Goal: Contribute content

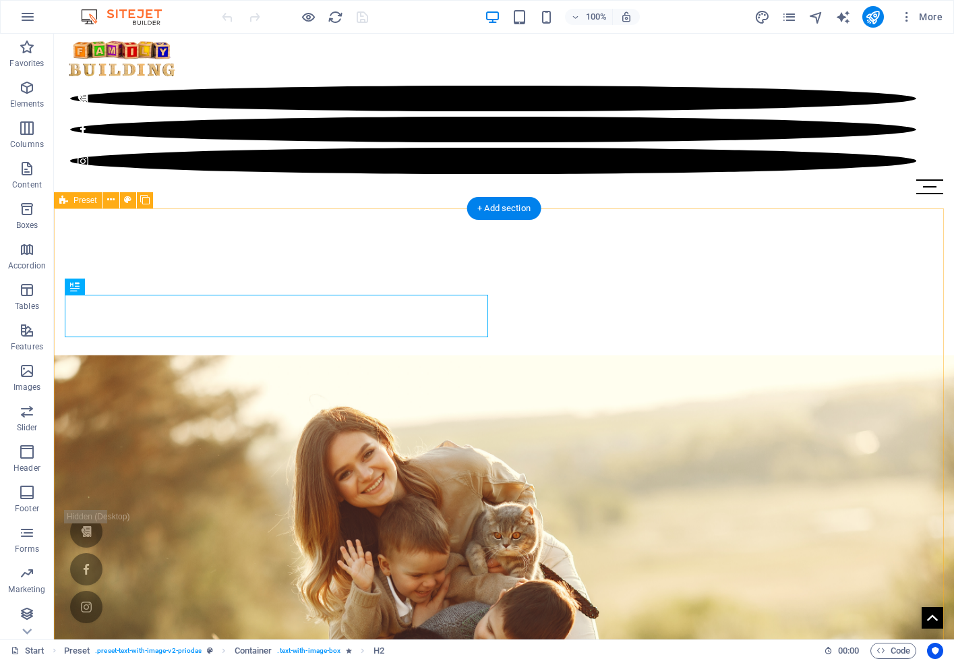
scroll to position [440, 0]
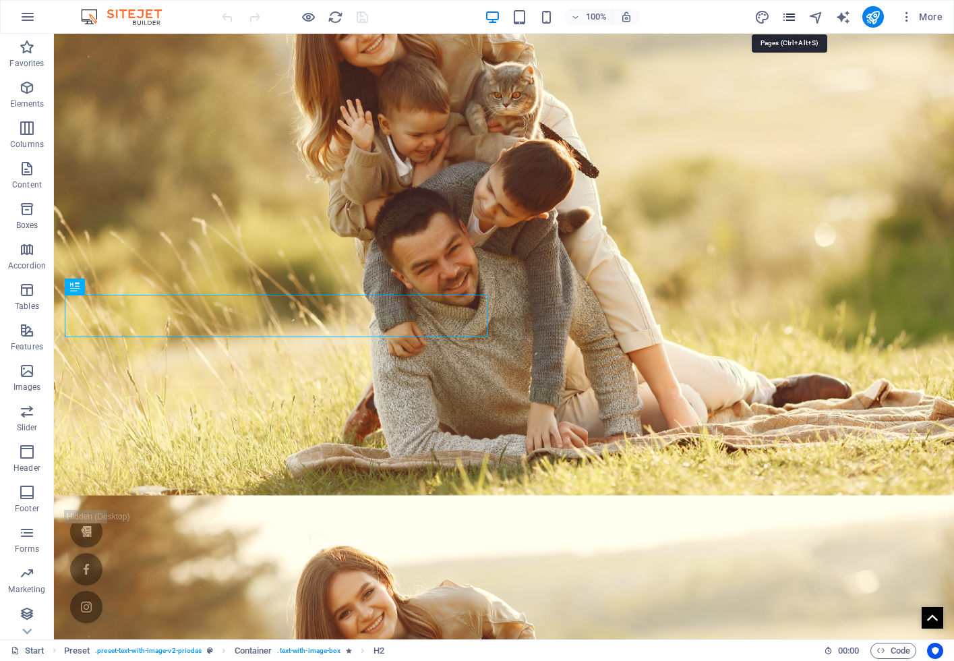
click at [793, 14] on icon "pages" at bounding box center [789, 17] width 16 height 16
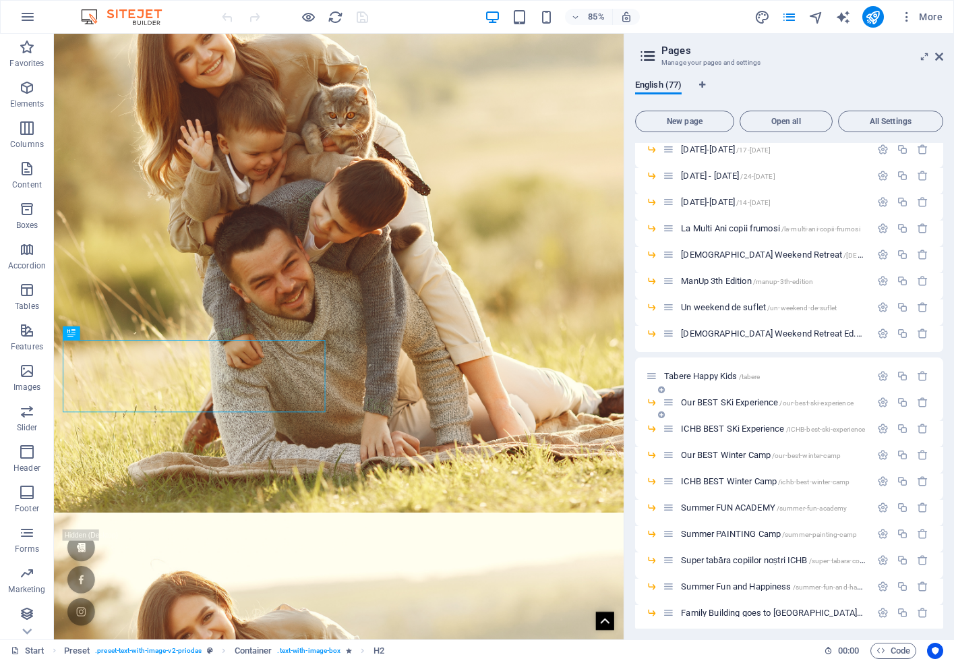
scroll to position [594, 0]
click at [756, 456] on span "Our BEST Winter Camp /our-best-winter-camp" at bounding box center [761, 453] width 160 height 10
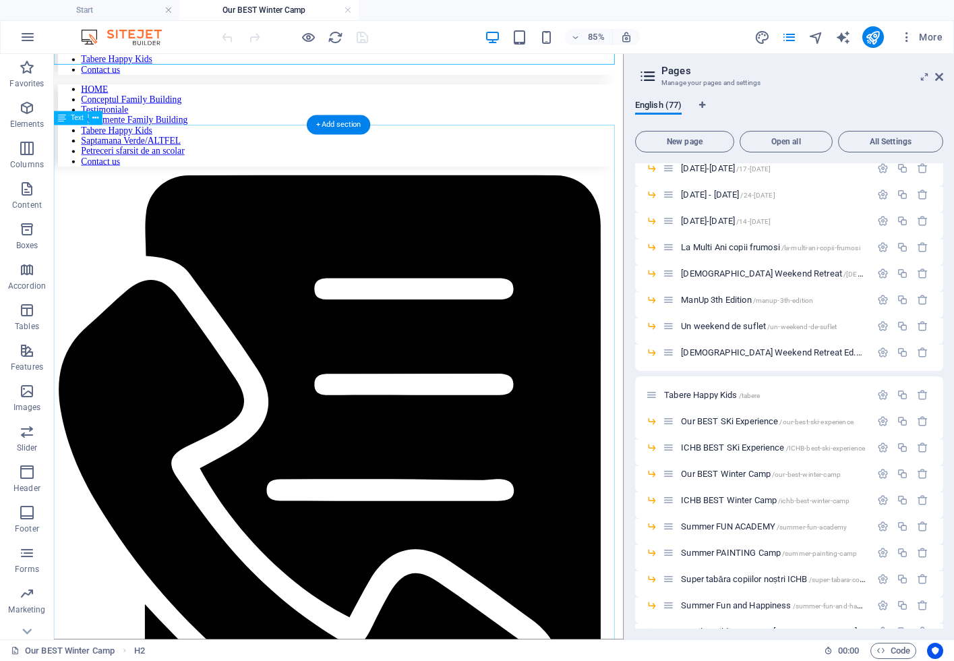
scroll to position [113, 0]
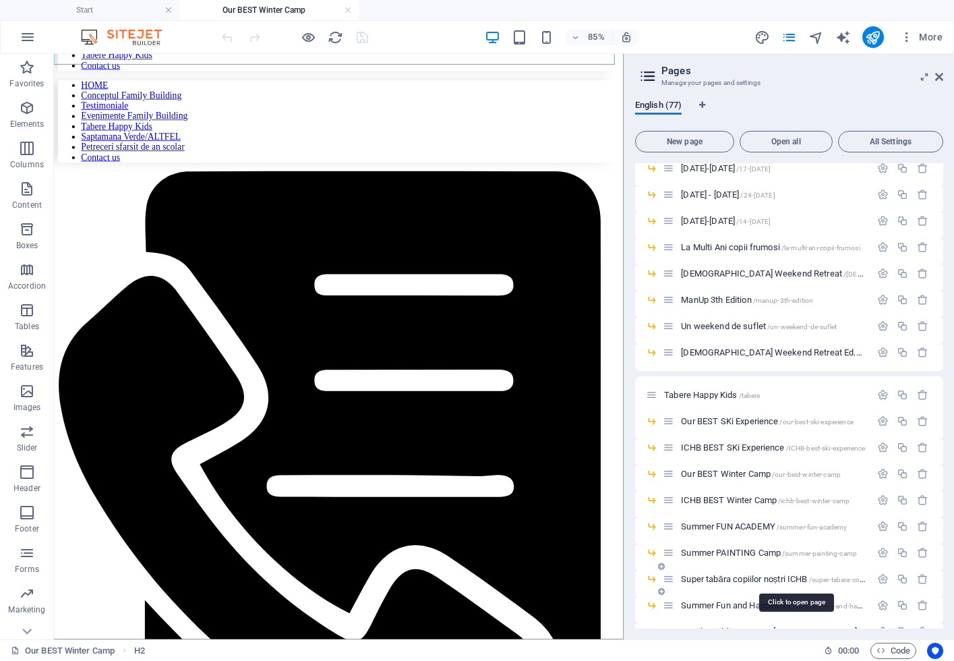
click at [802, 578] on span "Super tabăra copiilor noștri ICHB /super-tabara-copiilor-nostri-ichb" at bounding box center [795, 579] width 228 height 10
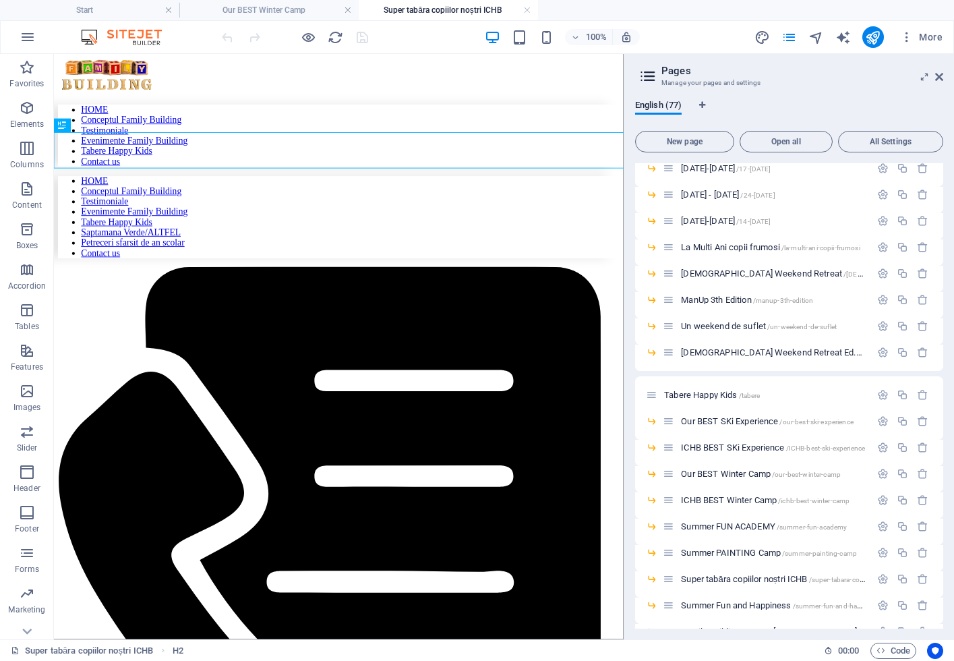
scroll to position [0, 0]
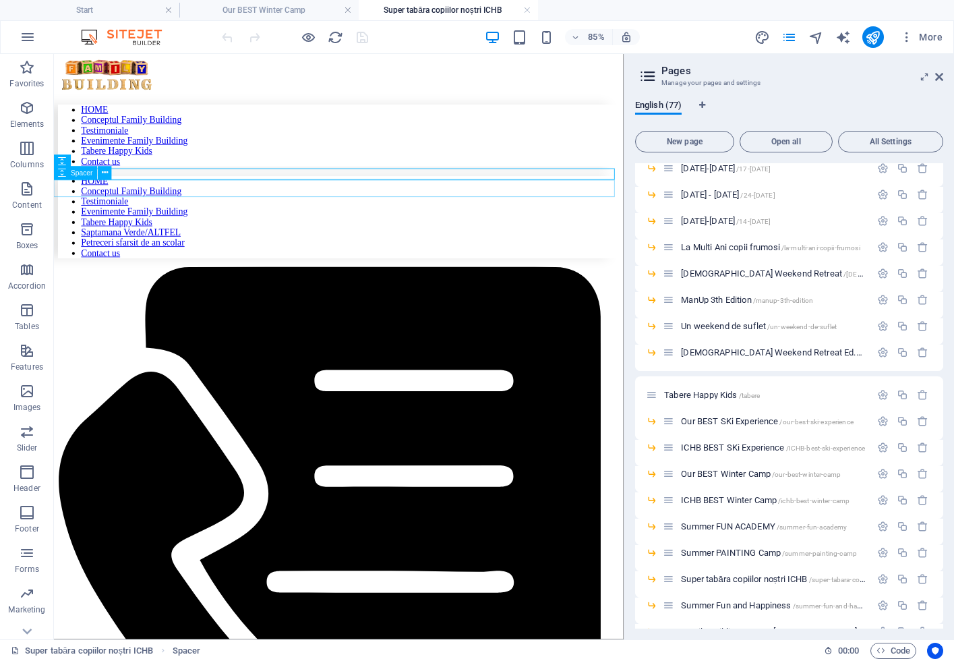
click at [28, 107] on icon "button" at bounding box center [27, 108] width 16 height 16
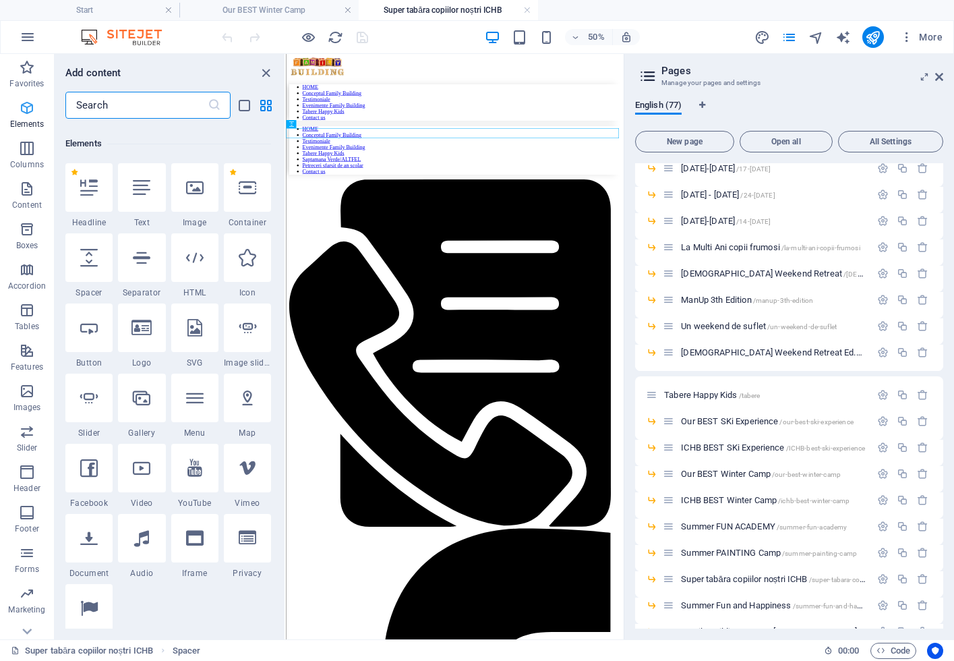
scroll to position [144, 0]
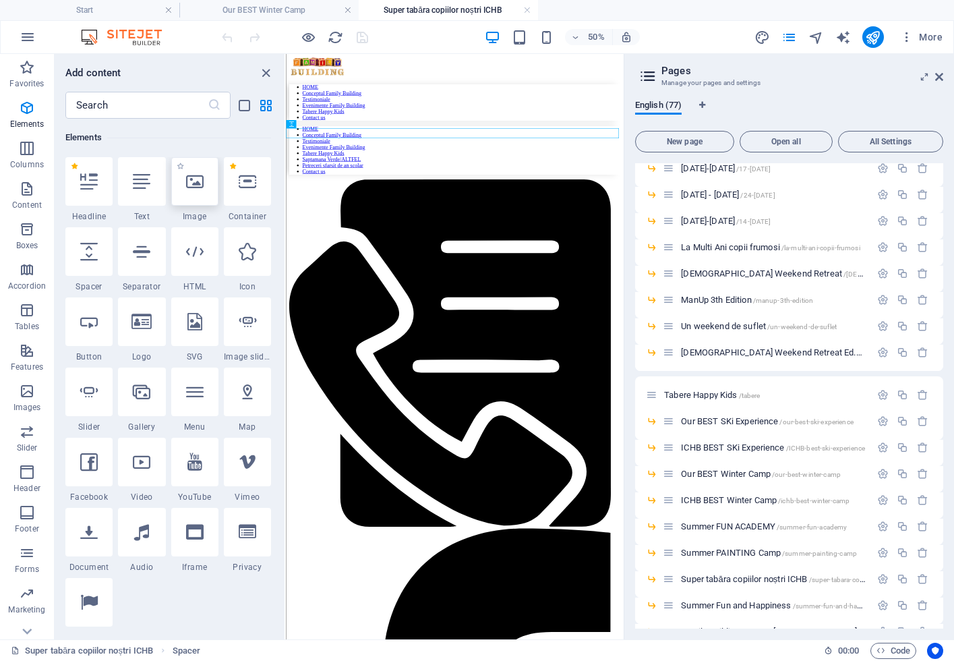
click at [182, 181] on div at bounding box center [194, 181] width 47 height 49
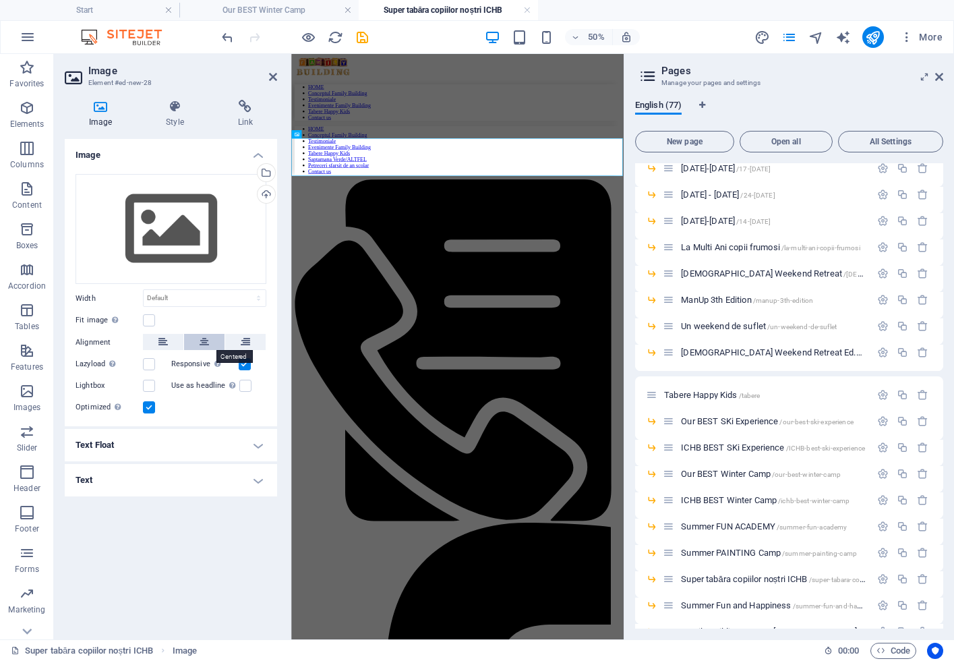
click at [211, 344] on button at bounding box center [204, 342] width 40 height 16
click at [176, 253] on div "Drag files here, click to choose files or select files from Files or our free s…" at bounding box center [170, 229] width 191 height 111
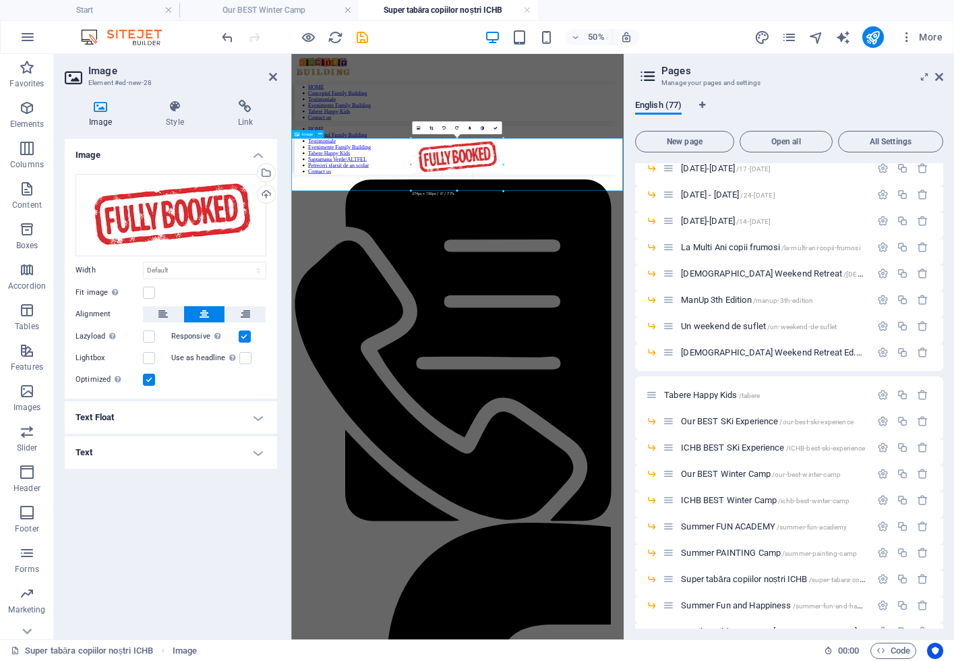
drag, startPoint x: 423, startPoint y: 158, endPoint x: 170, endPoint y: 284, distance: 283.1
type input "274"
select select "px"
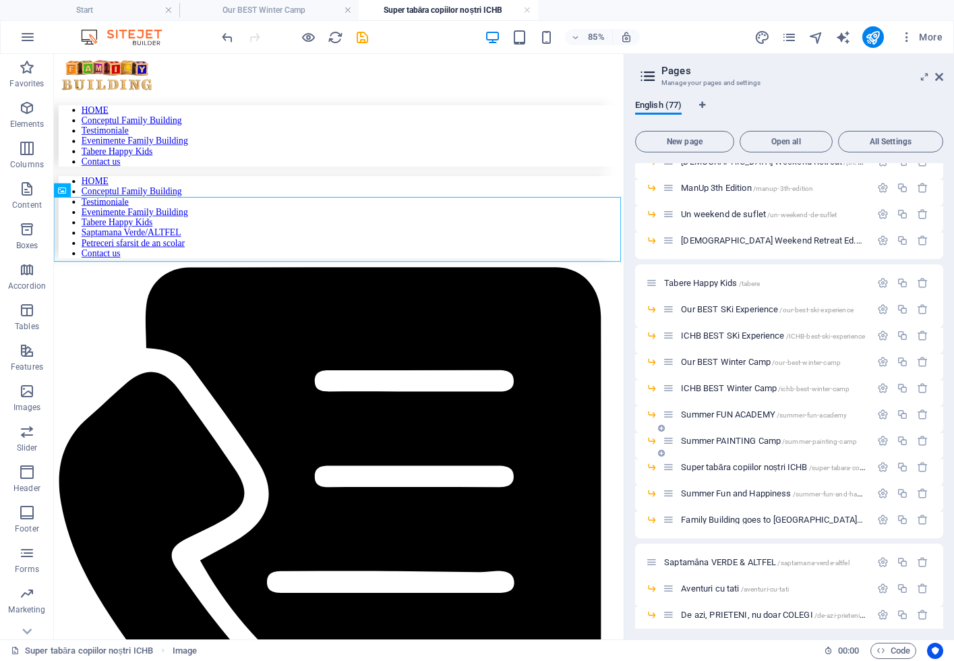
scroll to position [706, 0]
click at [757, 386] on span "ICHB BEST Winter Camp /ichb-best-winter-camp" at bounding box center [765, 387] width 169 height 10
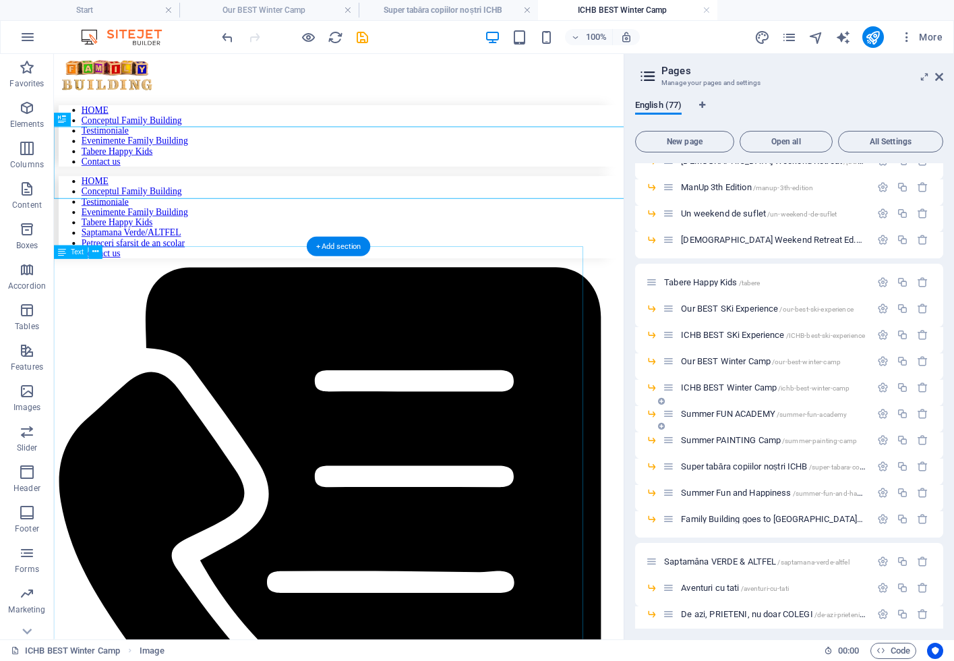
scroll to position [0, 0]
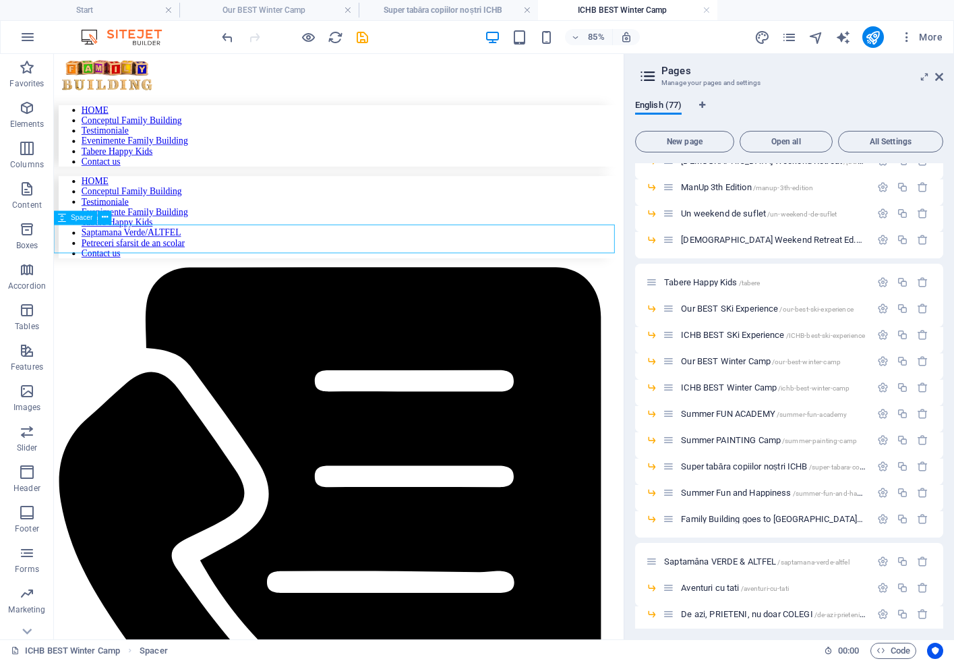
select select "px"
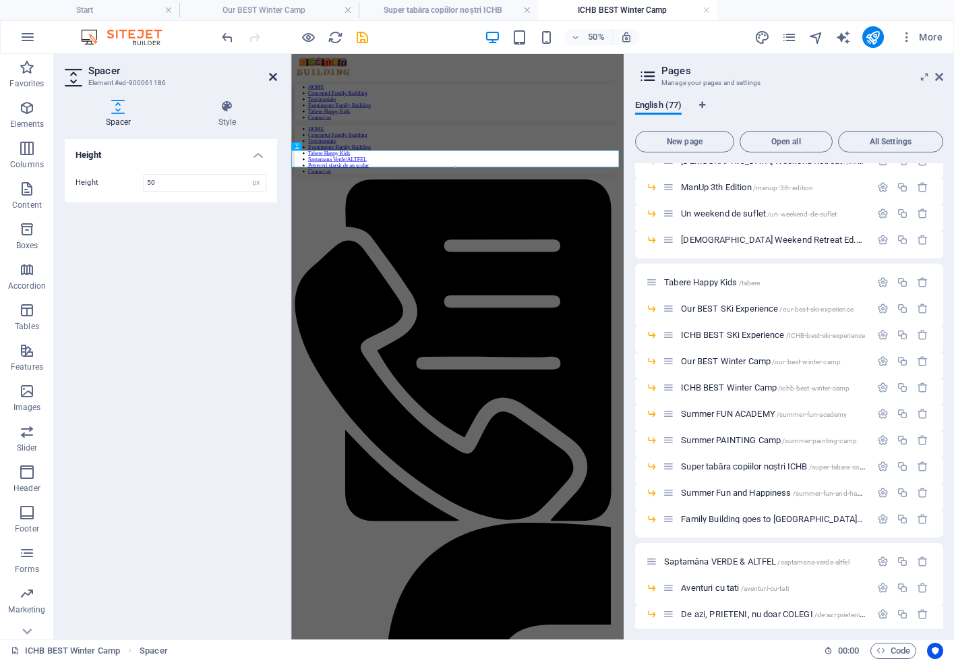
click at [273, 76] on icon at bounding box center [273, 76] width 8 height 11
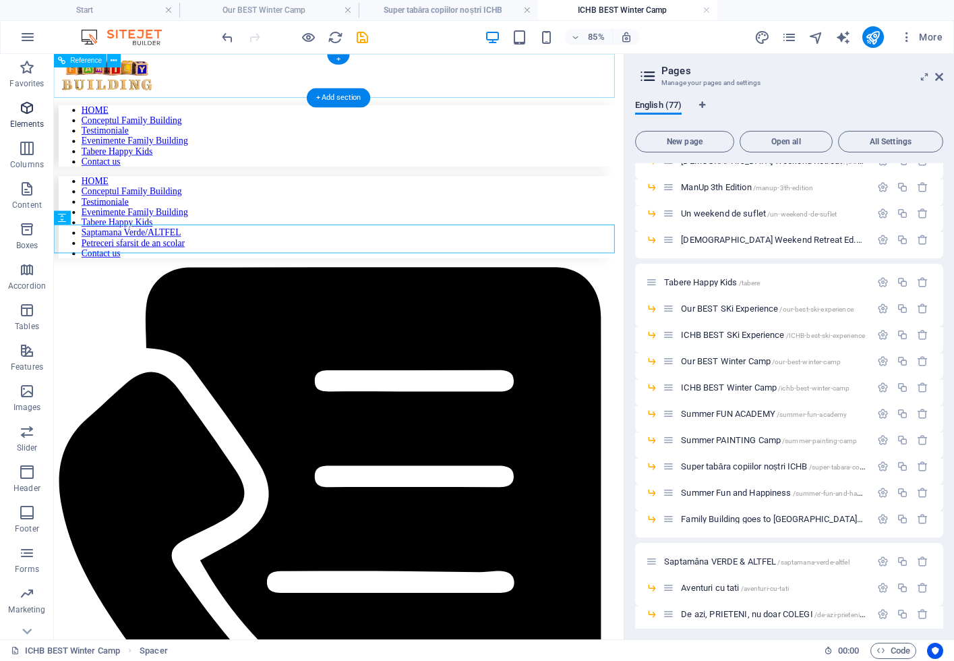
click at [26, 111] on icon "button" at bounding box center [27, 108] width 16 height 16
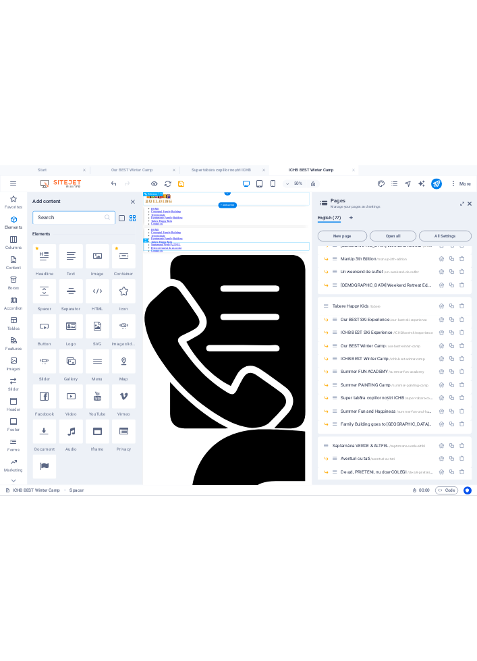
scroll to position [144, 0]
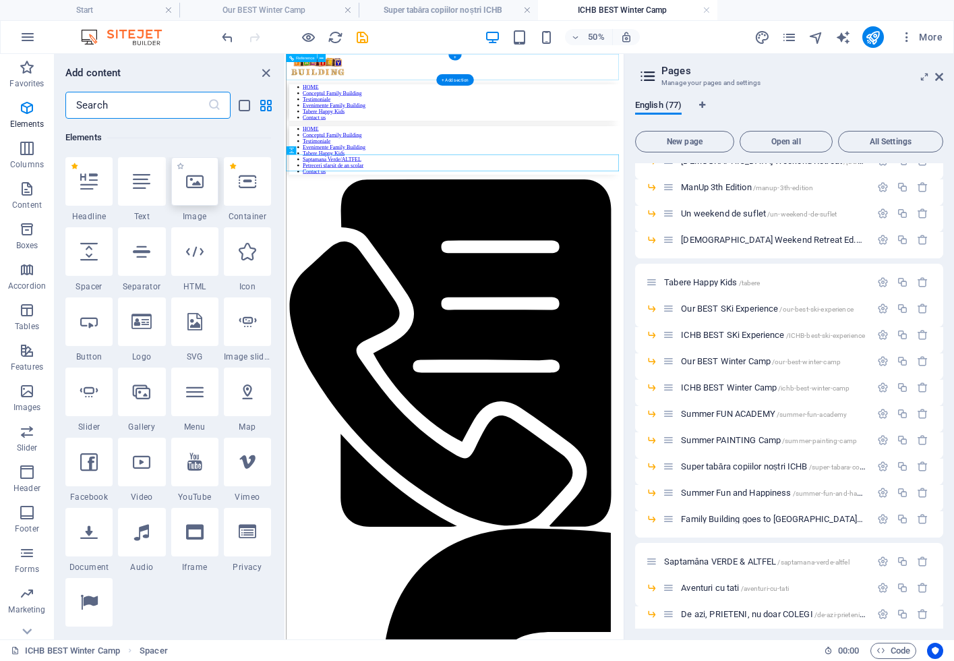
click at [197, 182] on icon at bounding box center [195, 182] width 18 height 18
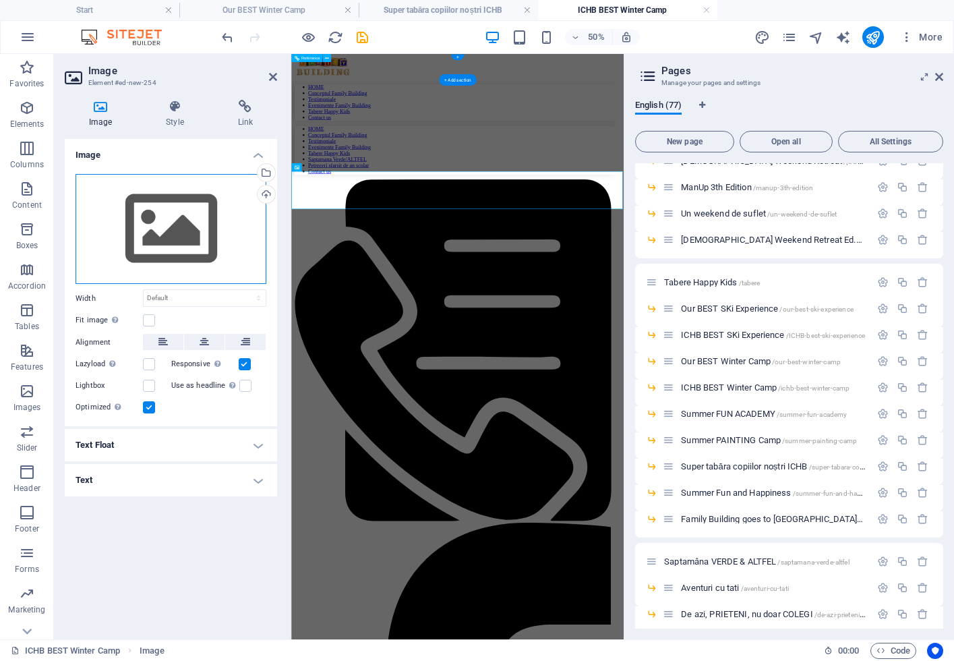
click at [195, 217] on div "Drag files here, click to choose files or select files from Files or our free s…" at bounding box center [170, 229] width 191 height 111
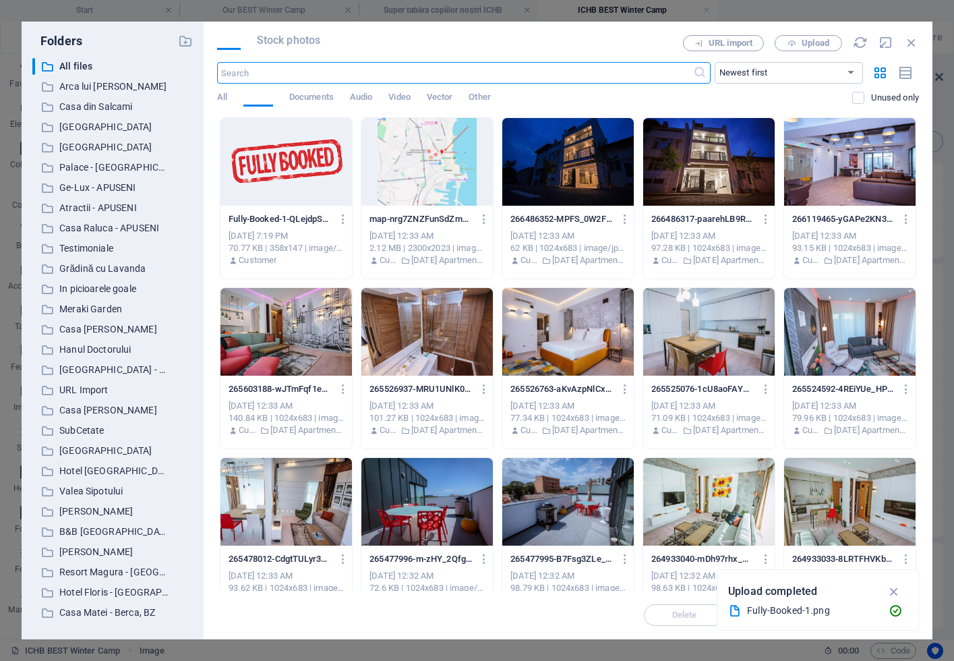
click at [266, 172] on div at bounding box center [285, 162] width 131 height 88
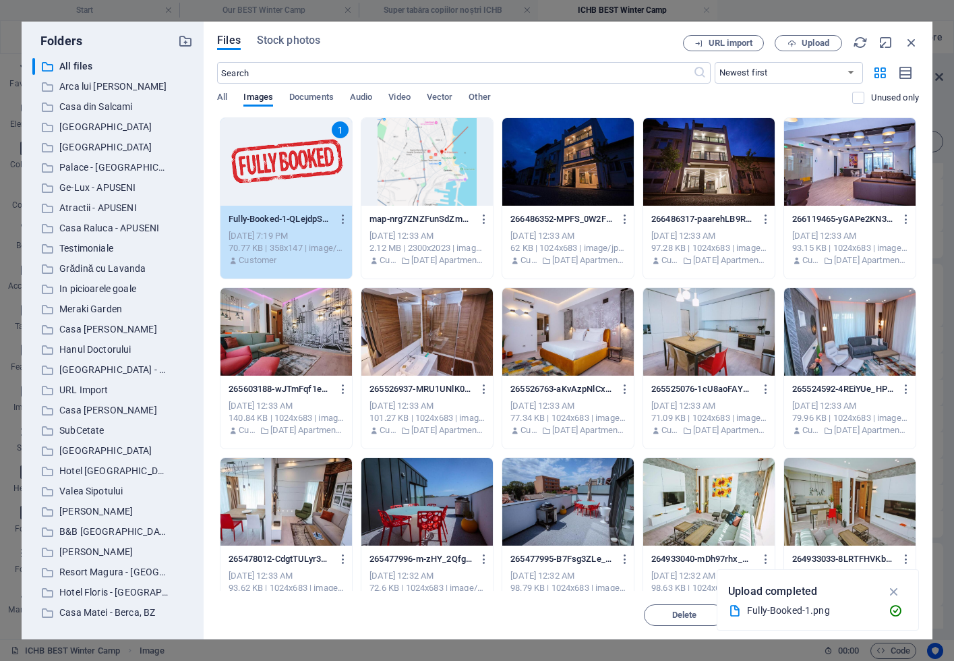
click at [258, 171] on div "1" at bounding box center [285, 162] width 131 height 88
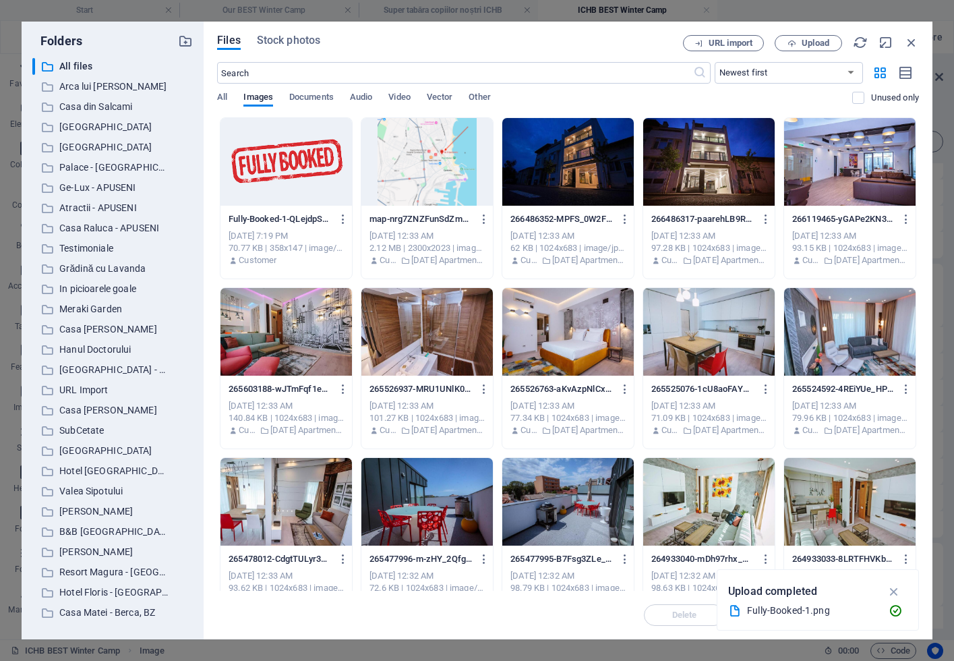
click at [270, 170] on div at bounding box center [285, 162] width 131 height 88
drag, startPoint x: 270, startPoint y: 170, endPoint x: 884, endPoint y: 590, distance: 744.3
click at [270, 170] on div at bounding box center [285, 162] width 131 height 88
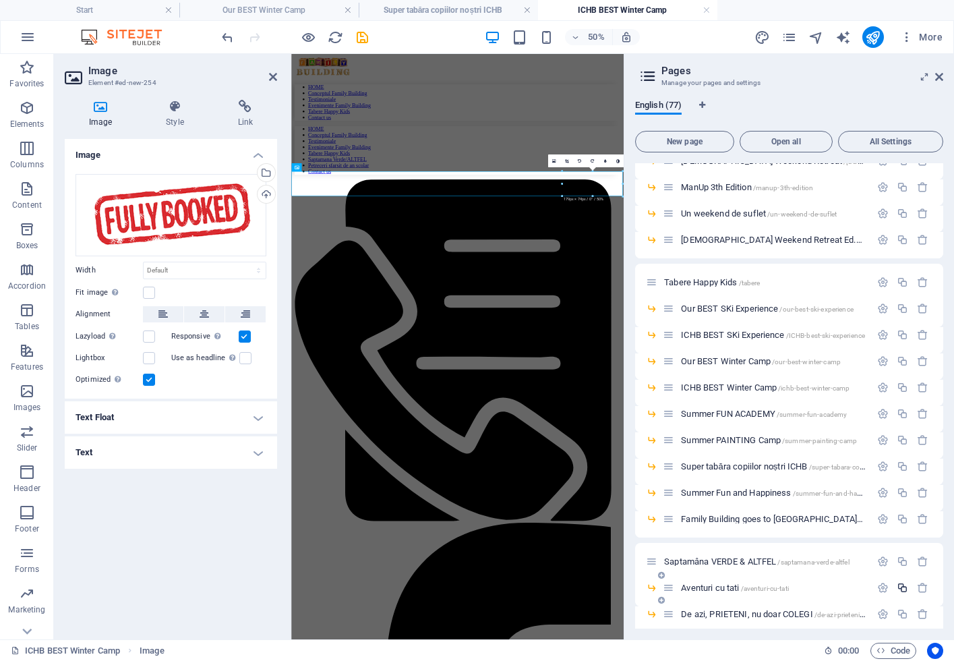
click at [892, 592] on button "button" at bounding box center [902, 587] width 20 height 11
click at [201, 316] on icon at bounding box center [204, 314] width 9 height 16
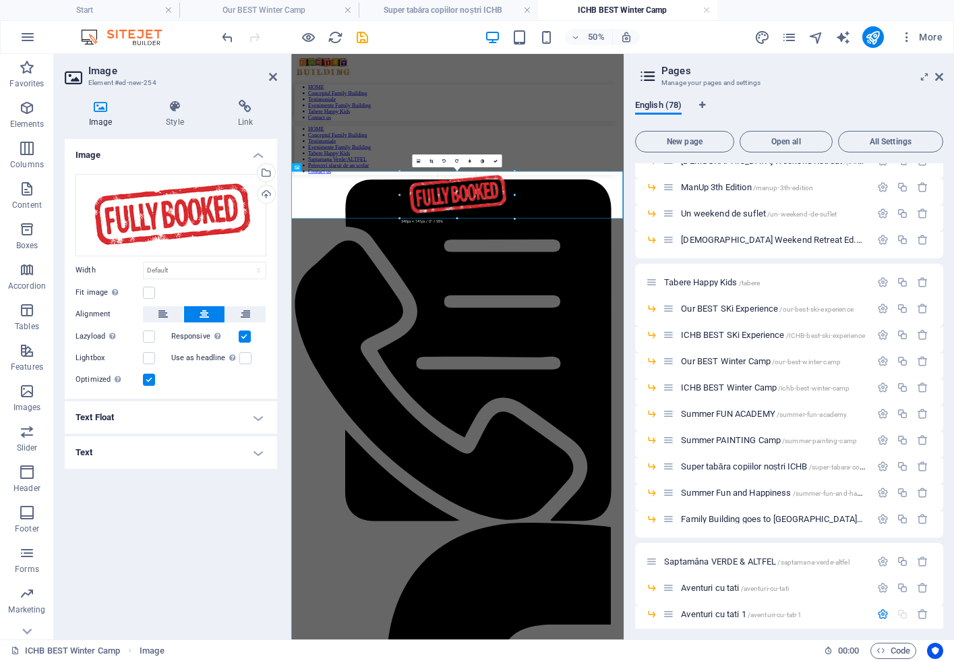
drag, startPoint x: 487, startPoint y: 196, endPoint x: 423, endPoint y: 346, distance: 163.4
type input "339"
select select "px"
drag, startPoint x: 401, startPoint y: 216, endPoint x: 355, endPoint y: 239, distance: 51.8
type input "429"
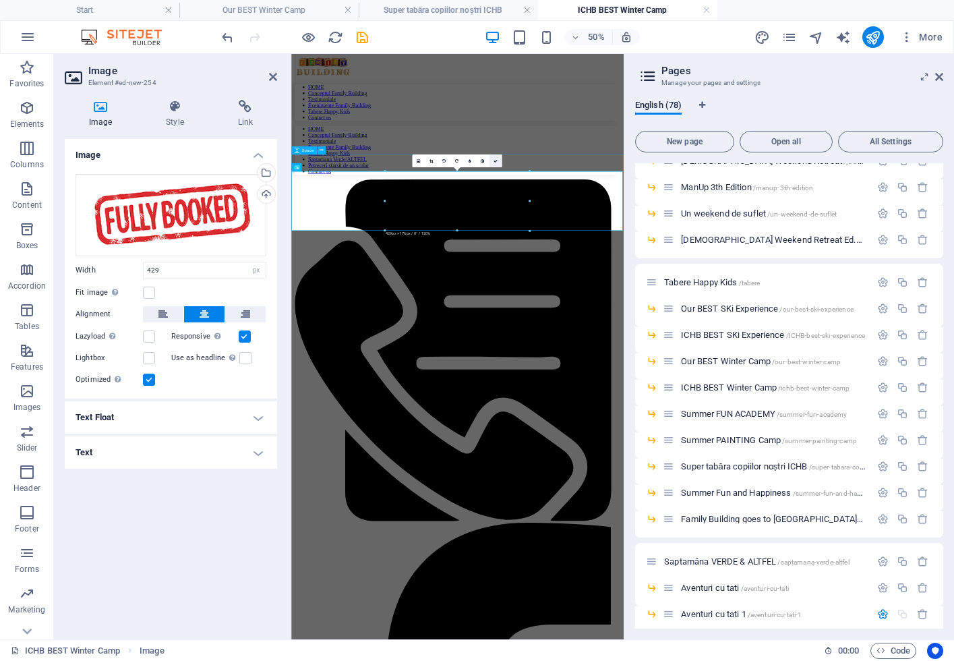
drag, startPoint x: 496, startPoint y: 161, endPoint x: 524, endPoint y: 141, distance: 34.8
click at [496, 161] on icon at bounding box center [495, 160] width 4 height 4
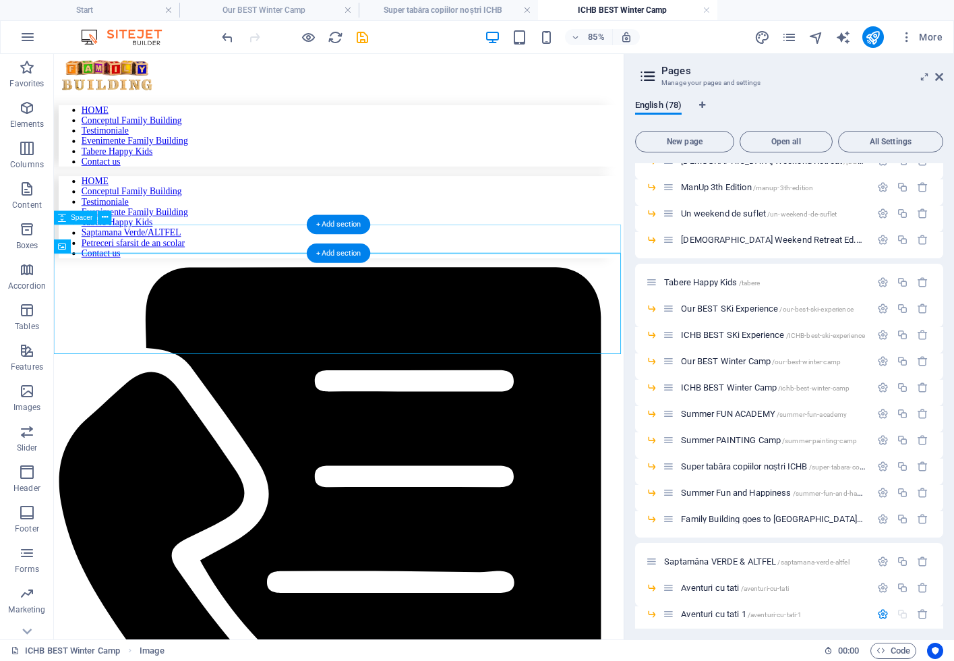
select select "px"
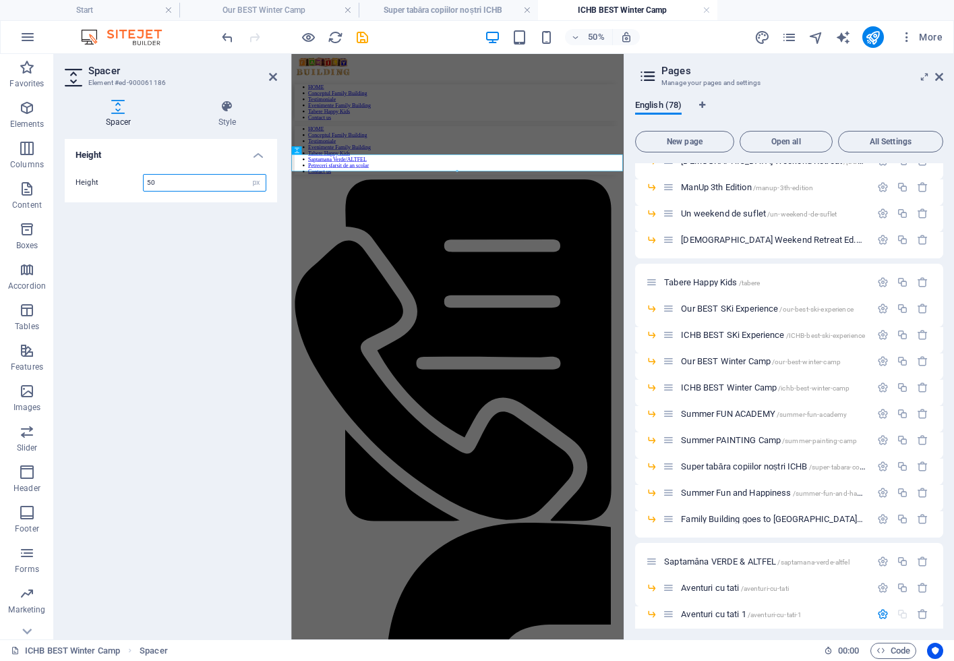
drag, startPoint x: 150, startPoint y: 183, endPoint x: 142, endPoint y: 183, distance: 8.1
click at [142, 183] on div "Height 50 px rem vh vw" at bounding box center [170, 183] width 191 height 18
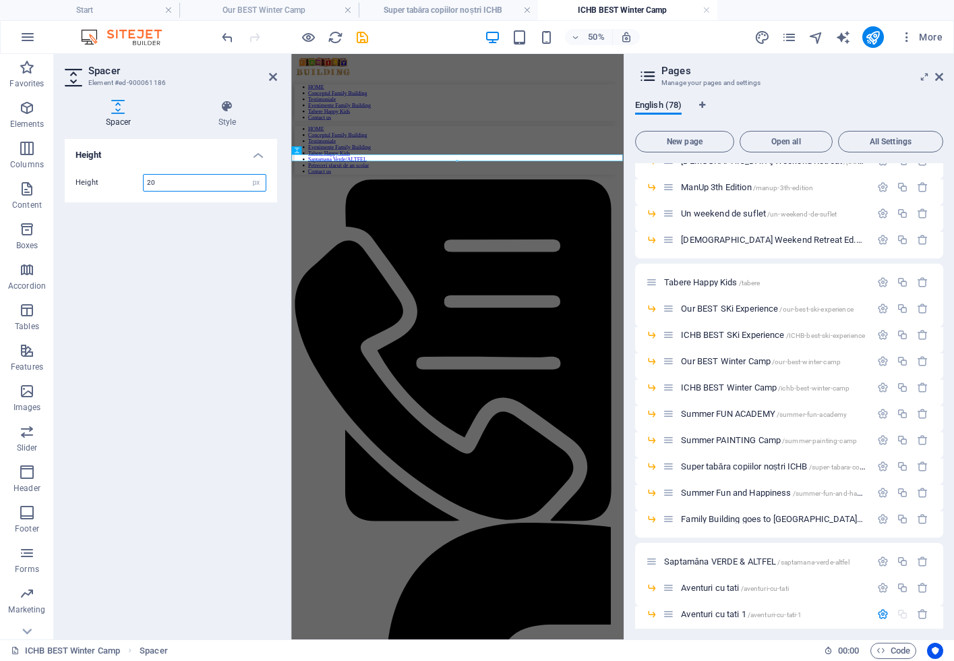
type input "20"
click at [233, 233] on div "Height Height 20 px rem vh vw" at bounding box center [171, 383] width 212 height 489
drag, startPoint x: 270, startPoint y: 75, endPoint x: 293, endPoint y: 9, distance: 70.6
click at [270, 75] on icon at bounding box center [273, 76] width 8 height 11
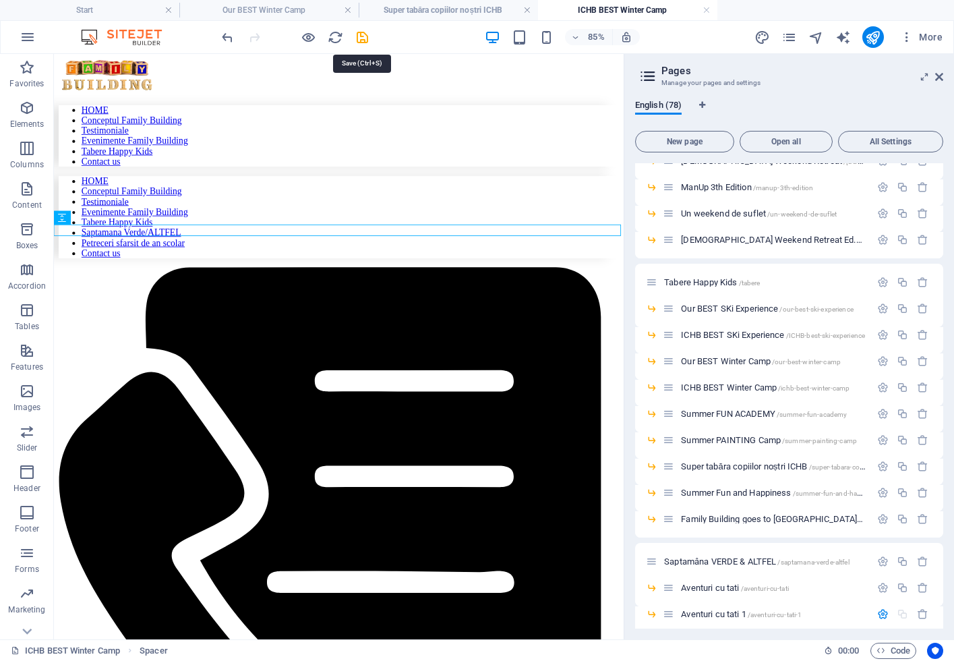
drag, startPoint x: 359, startPoint y: 38, endPoint x: 359, endPoint y: 47, distance: 8.1
click at [359, 38] on icon "save" at bounding box center [363, 38] width 16 height 16
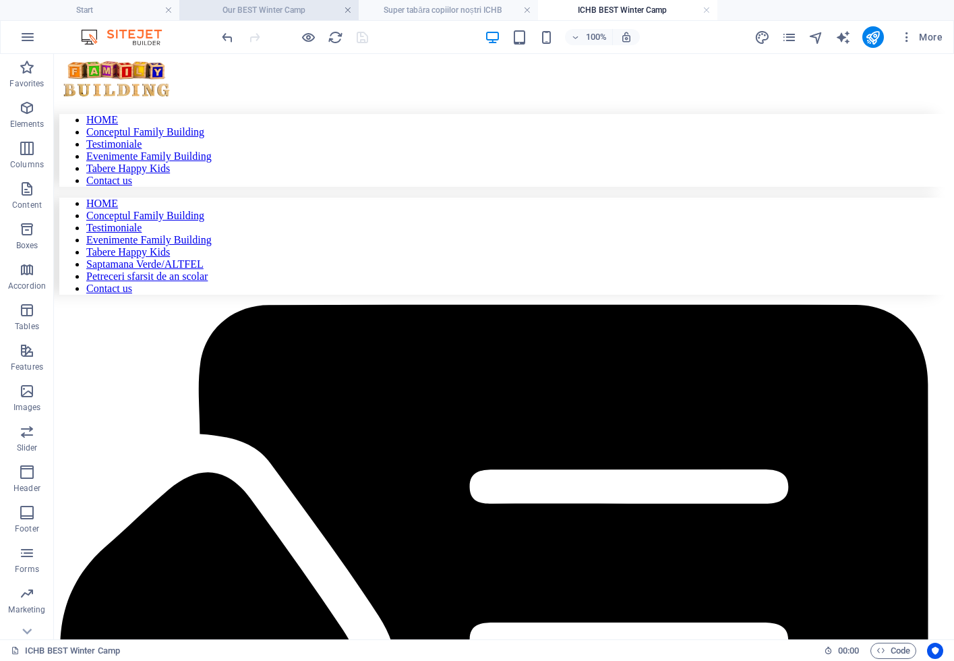
click at [349, 13] on link at bounding box center [348, 10] width 8 height 13
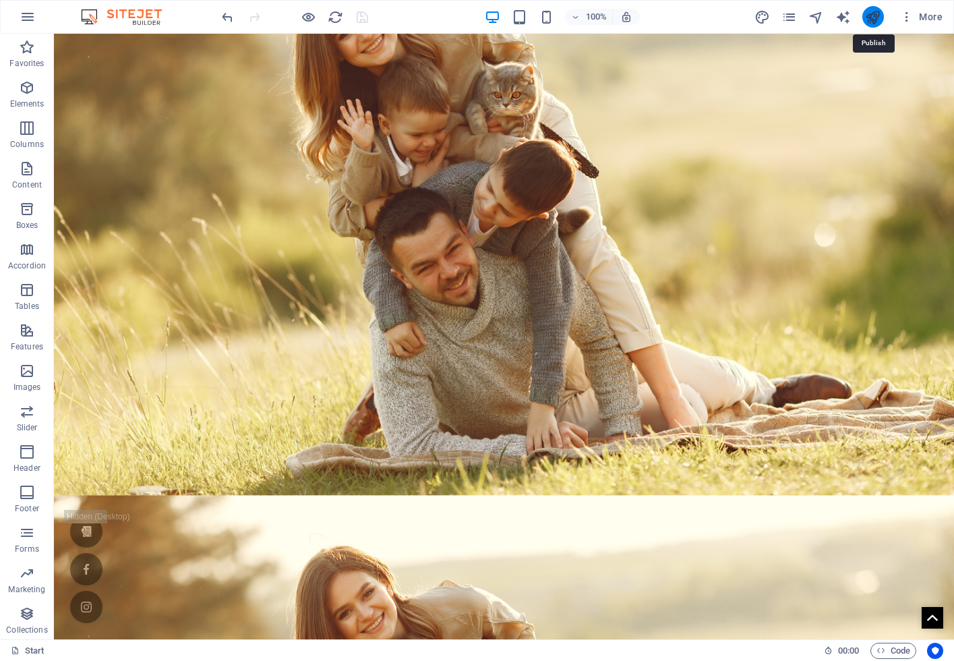
click at [873, 21] on icon "publish" at bounding box center [873, 17] width 16 height 16
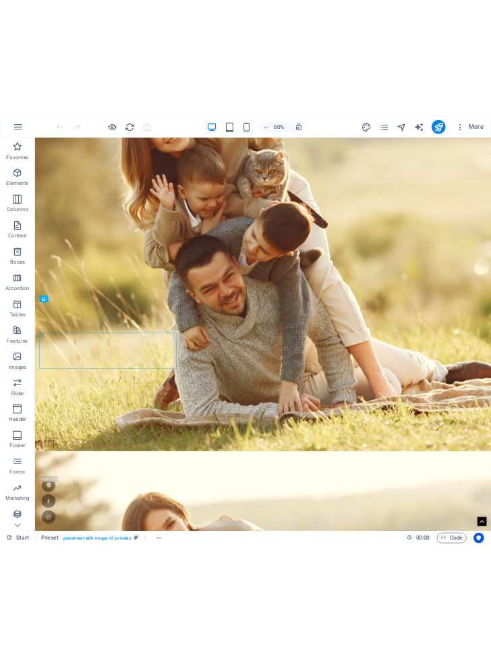
scroll to position [454, 0]
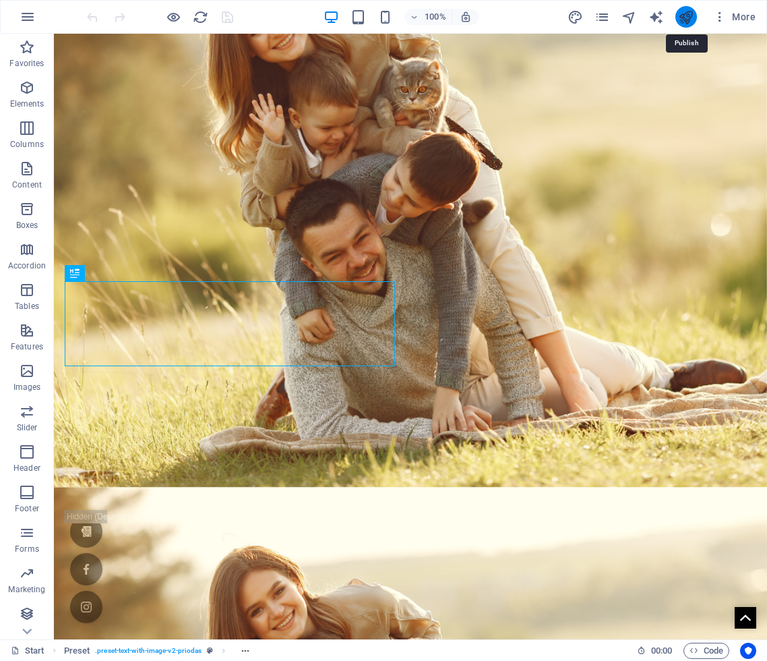
click at [476, 18] on icon "publish" at bounding box center [686, 17] width 16 height 16
